Goal: Task Accomplishment & Management: Complete application form

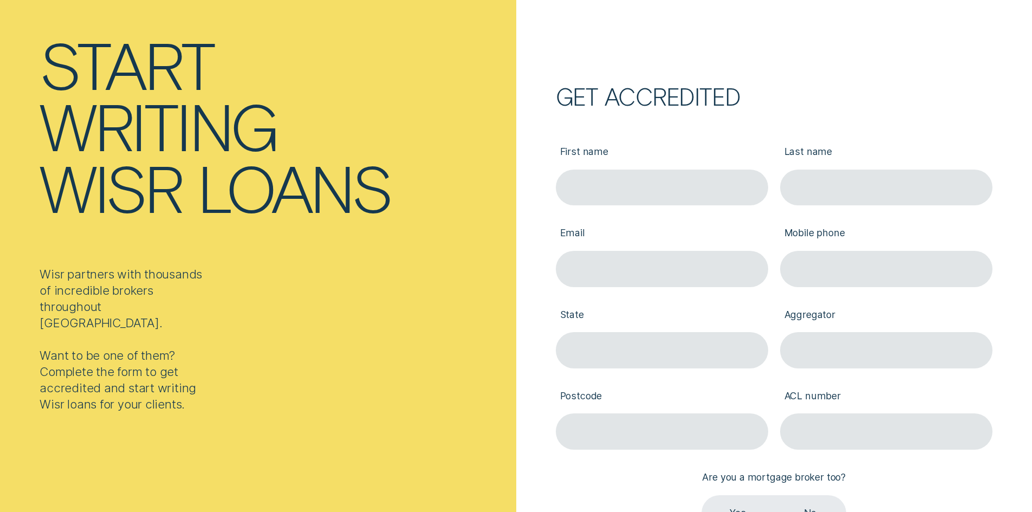
scroll to position [108, 0]
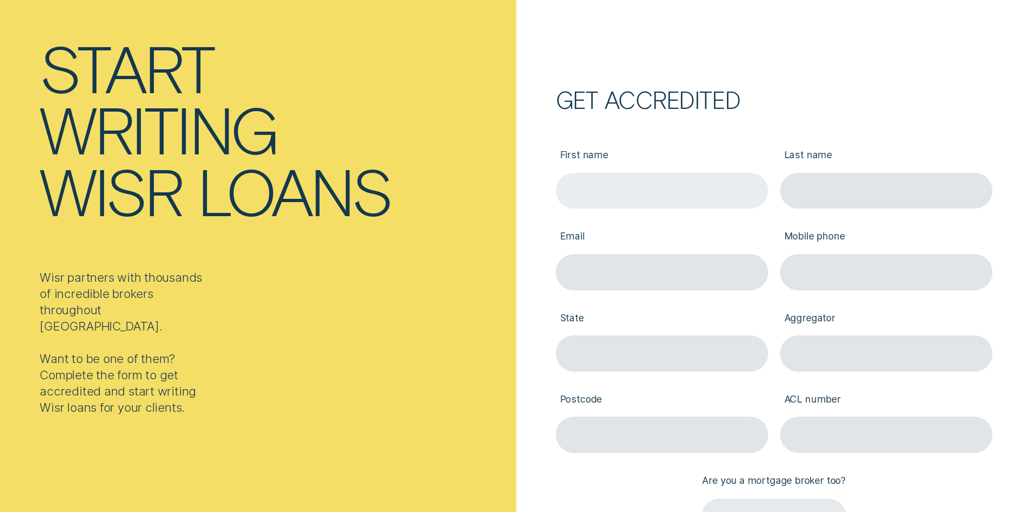
click at [579, 189] on input "First name" at bounding box center [662, 191] width 212 height 36
paste input "[PERSON_NAME]"
type input "[PERSON_NAME]"
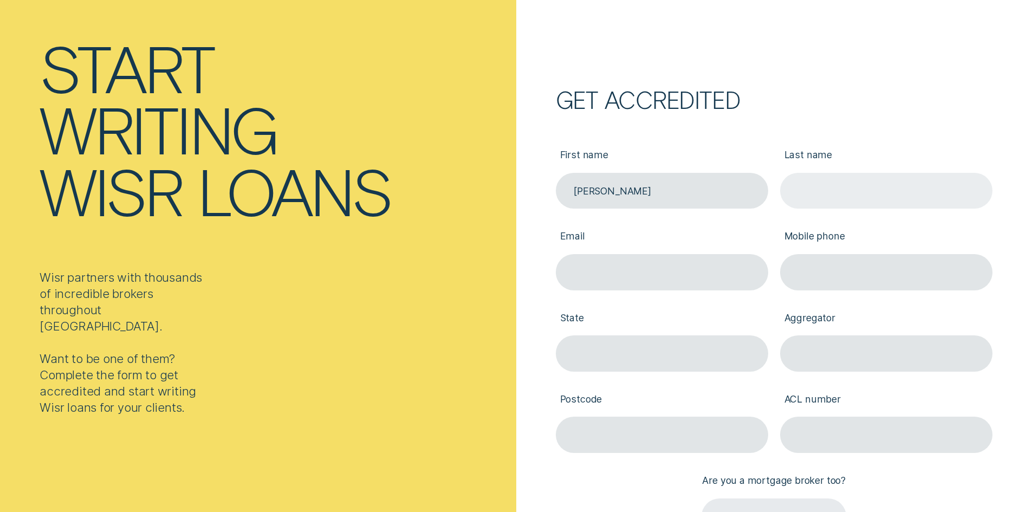
click at [818, 185] on input "Last name" at bounding box center [886, 191] width 212 height 36
paste input "[PERSON_NAME]"
type input "[PERSON_NAME]"
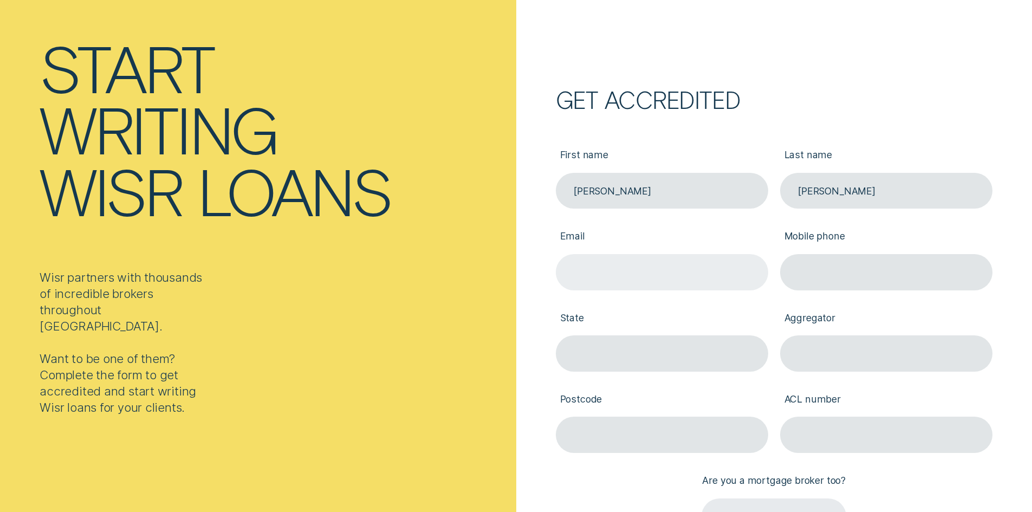
click at [577, 272] on input "Email" at bounding box center [662, 272] width 212 height 36
paste input "[PERSON_NAME][EMAIL_ADDRESS][DOMAIN_NAME]"
type input "[PERSON_NAME][EMAIL_ADDRESS][DOMAIN_NAME]"
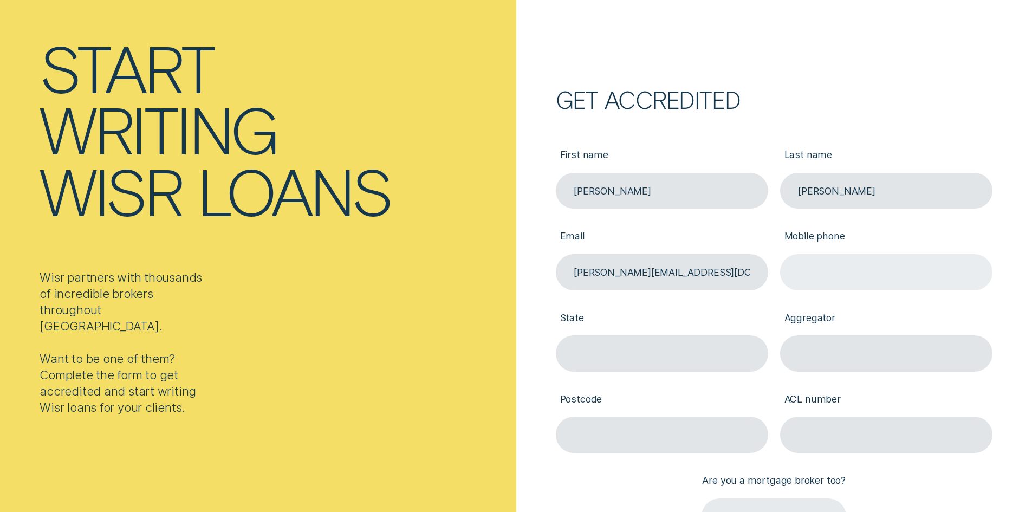
click at [813, 270] on input "Mobile phone" at bounding box center [886, 272] width 212 height 36
paste input "404760098"
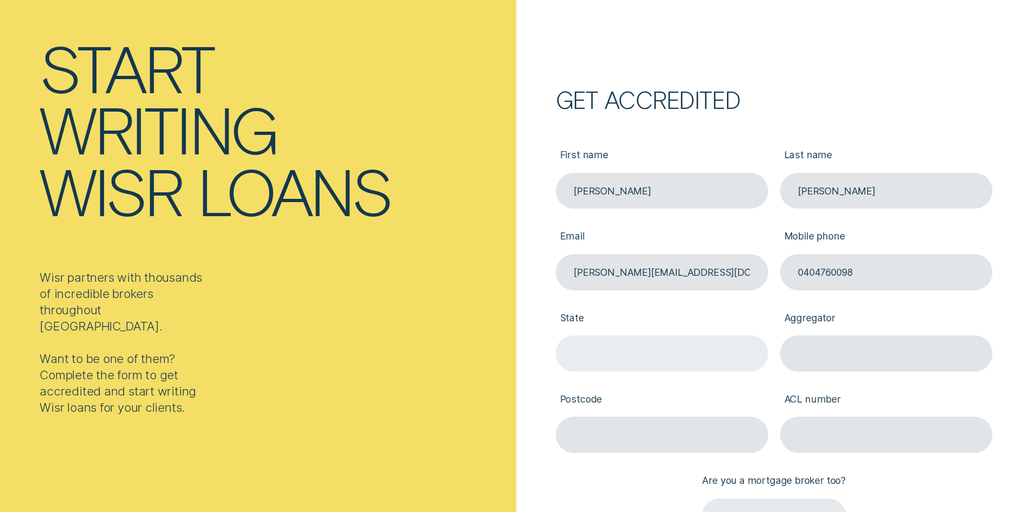
type input "0404760098"
click at [609, 339] on input "State" at bounding box center [662, 353] width 212 height 36
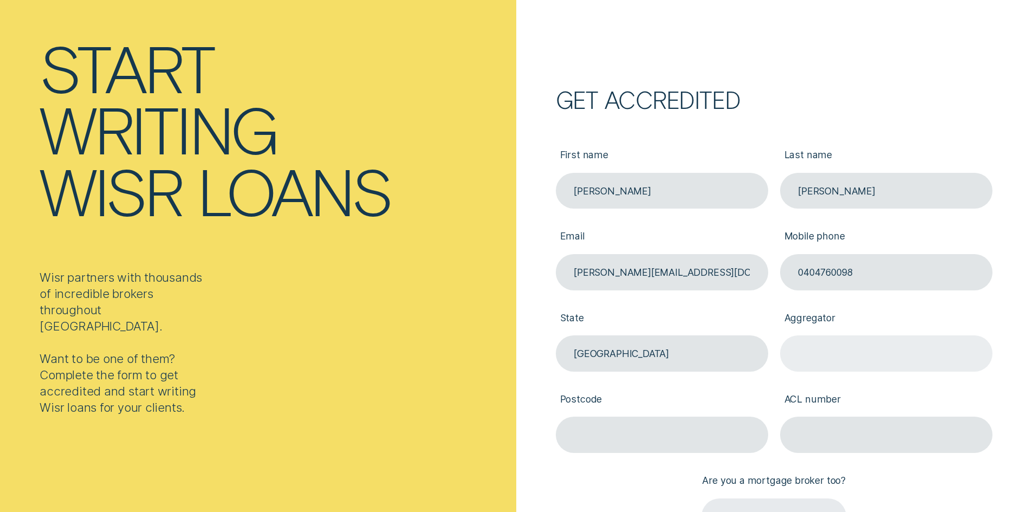
type input "[GEOGRAPHIC_DATA]"
click at [824, 355] on input "Aggregator" at bounding box center [886, 353] width 212 height 36
click at [801, 352] on input "Aggregator" at bounding box center [886, 353] width 212 height 36
paste input "Specialist Financial Group"
type input "Specialist Financial Group"
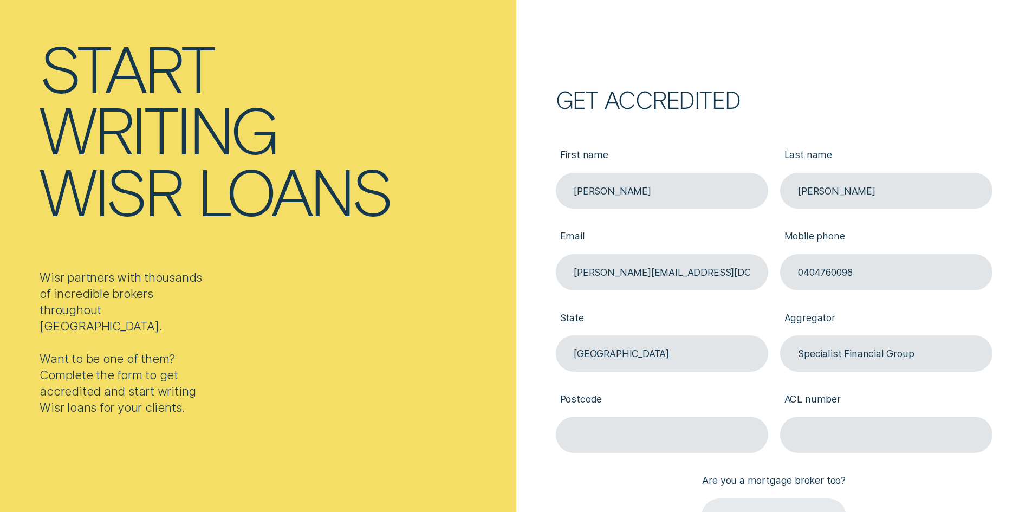
click at [609, 412] on label "Postcode" at bounding box center [662, 400] width 212 height 33
click at [609, 417] on input "Postcode" at bounding box center [662, 435] width 212 height 36
type input "2000"
click at [844, 410] on label "ACL number" at bounding box center [886, 400] width 212 height 33
click at [844, 417] on input "ACL number" at bounding box center [886, 435] width 212 height 36
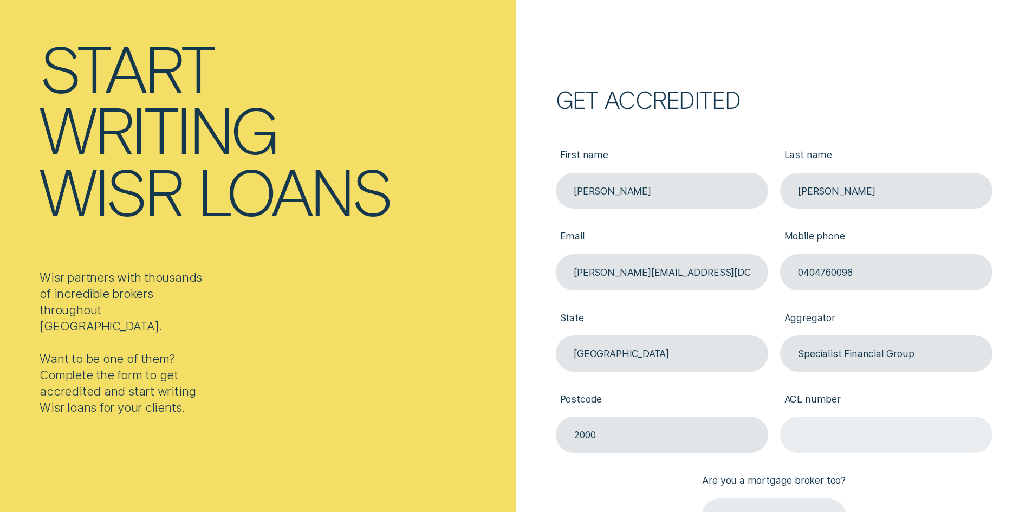
click at [829, 431] on input "ACL number" at bounding box center [886, 435] width 212 height 36
paste input "534145"
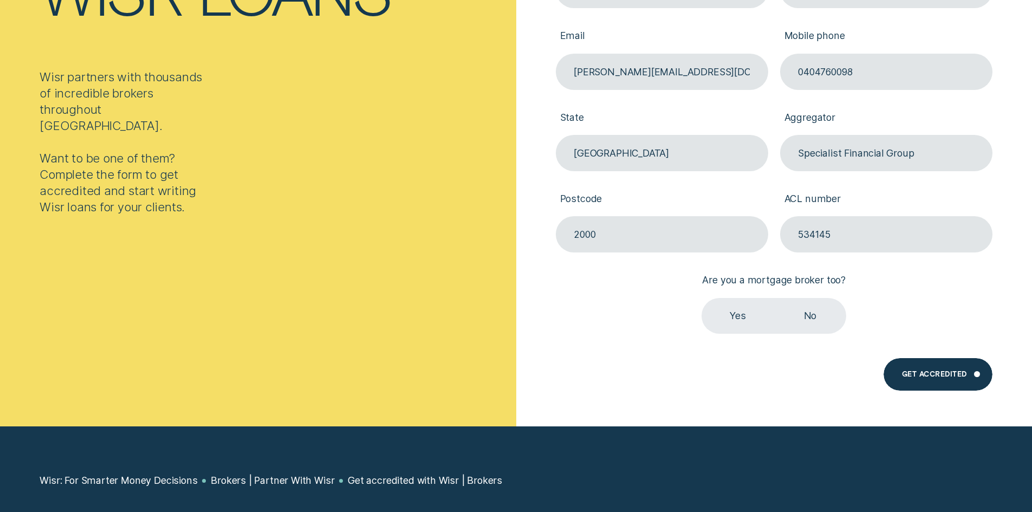
scroll to position [325, 0]
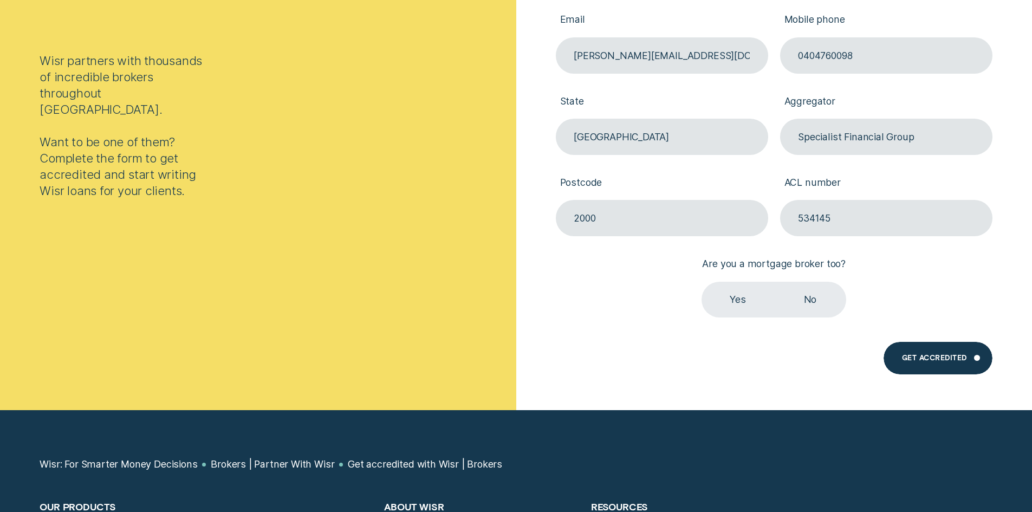
type input "534145"
drag, startPoint x: 739, startPoint y: 299, endPoint x: 766, endPoint y: 315, distance: 31.1
click at [740, 299] on label "Yes" at bounding box center [738, 300] width 72 height 36
click at [702, 282] on input "Yes" at bounding box center [702, 282] width 0 height 0
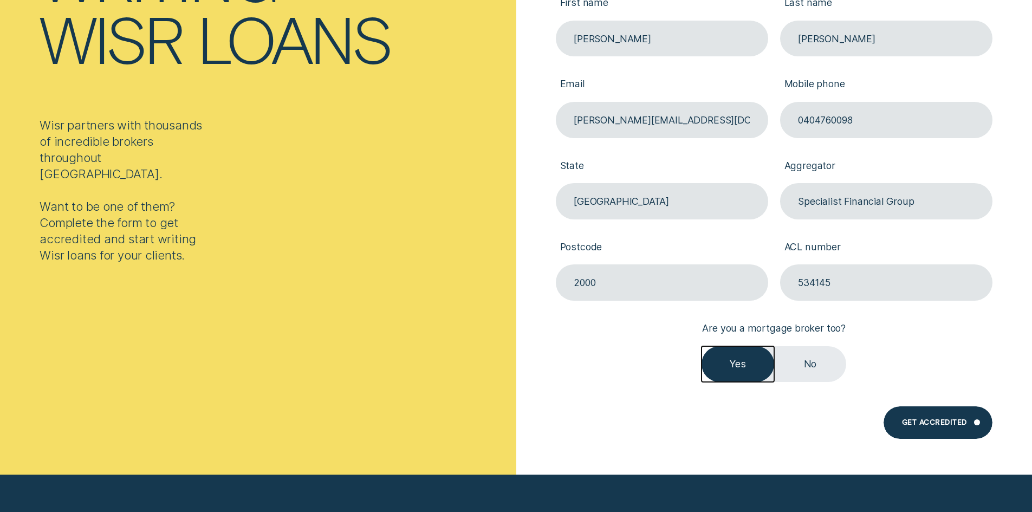
scroll to position [379, 0]
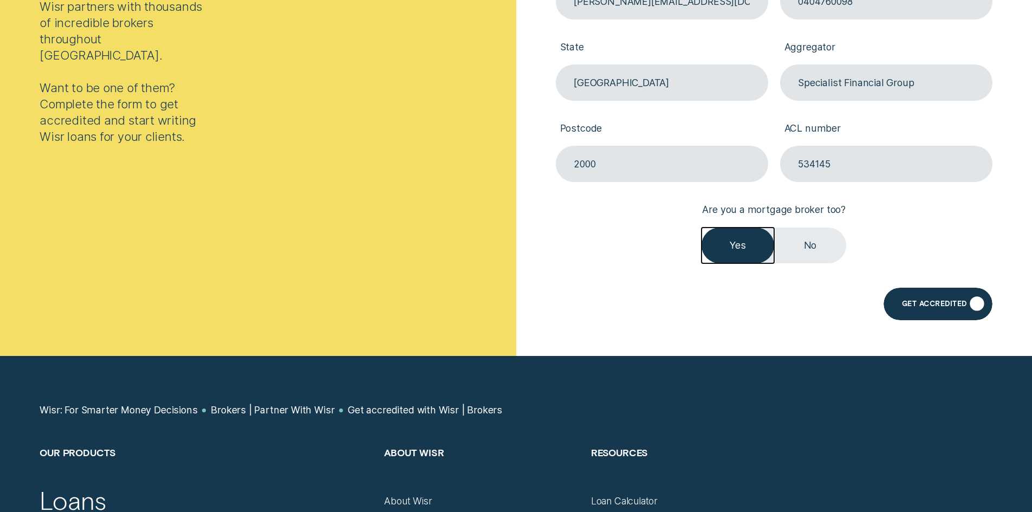
click at [939, 303] on div "Get Accredited" at bounding box center [934, 305] width 65 height 7
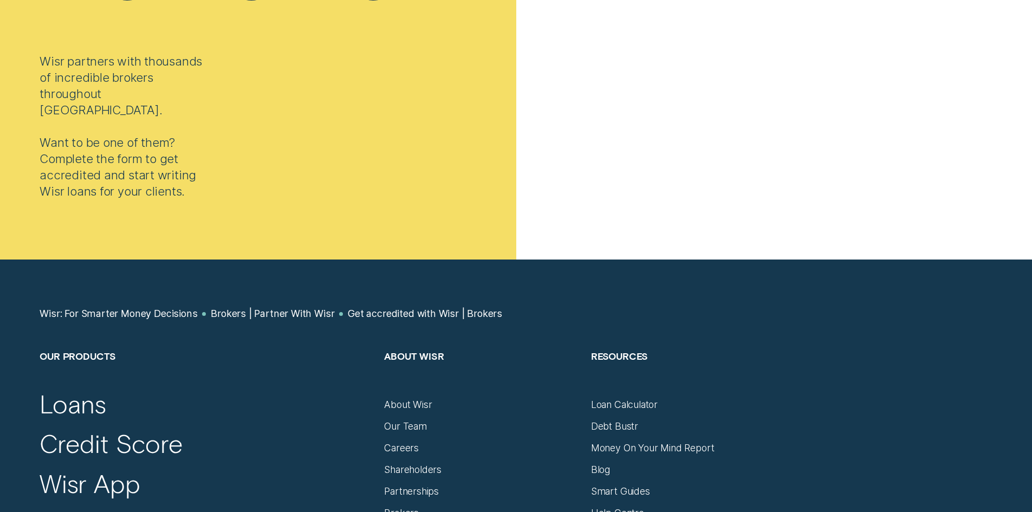
scroll to position [325, 0]
